Goal: Navigation & Orientation: Find specific page/section

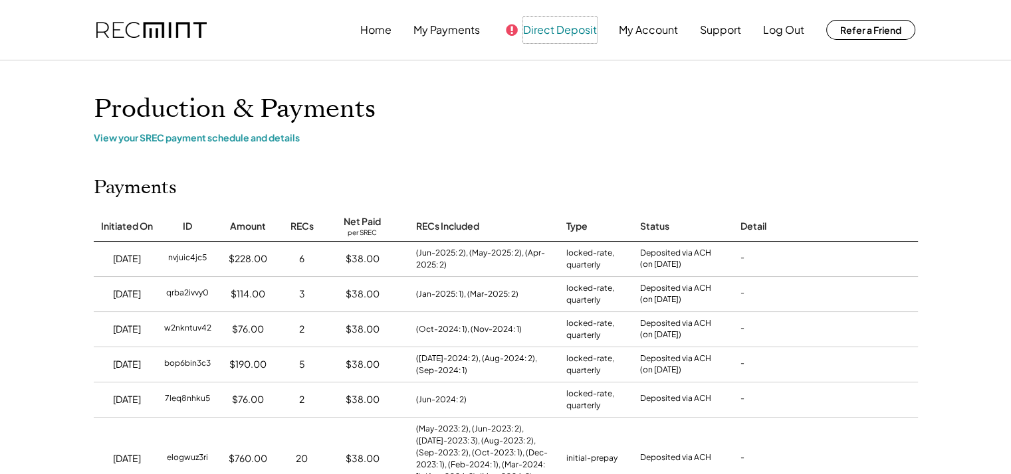
click at [588, 33] on button "Direct Deposit" at bounding box center [560, 30] width 74 height 27
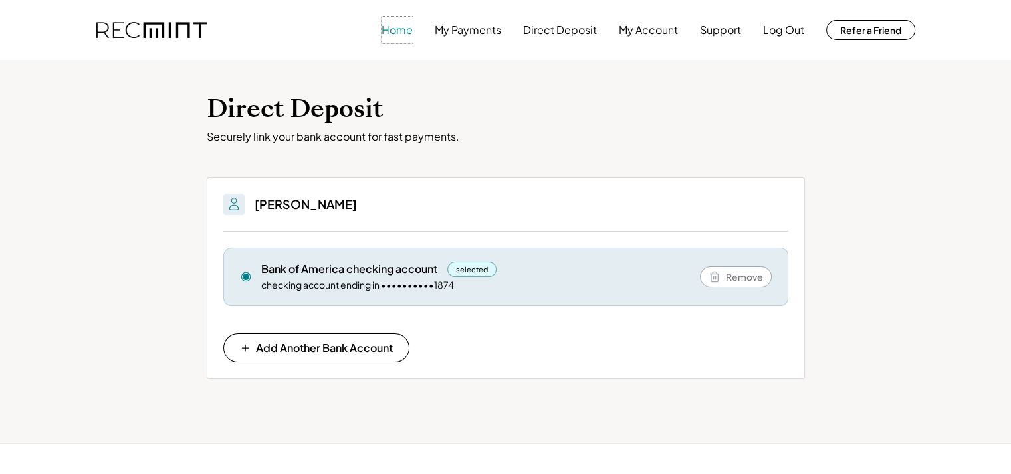
click at [404, 31] on button "Home" at bounding box center [396, 30] width 31 height 27
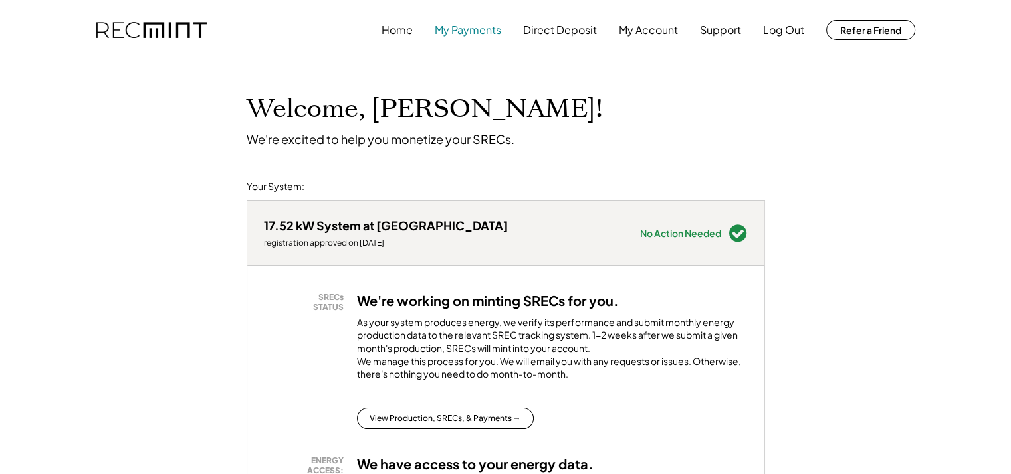
click at [473, 25] on button "My Payments" at bounding box center [468, 30] width 66 height 27
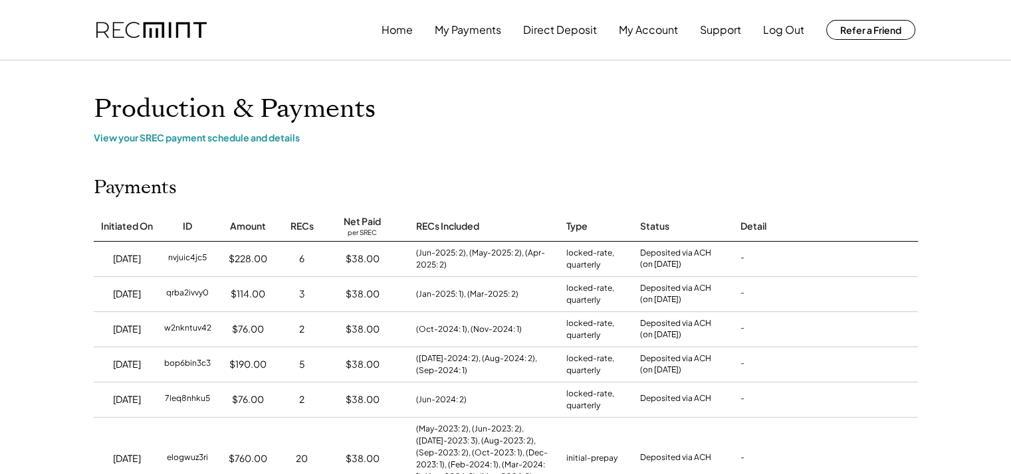
drag, startPoint x: 993, startPoint y: 0, endPoint x: 628, endPoint y: 58, distance: 369.4
click at [628, 58] on div "Home My Payments Direct Deposit My Account Support Log Out Refer a Friend" at bounding box center [505, 30] width 851 height 60
